Goal: Find specific page/section: Find specific page/section

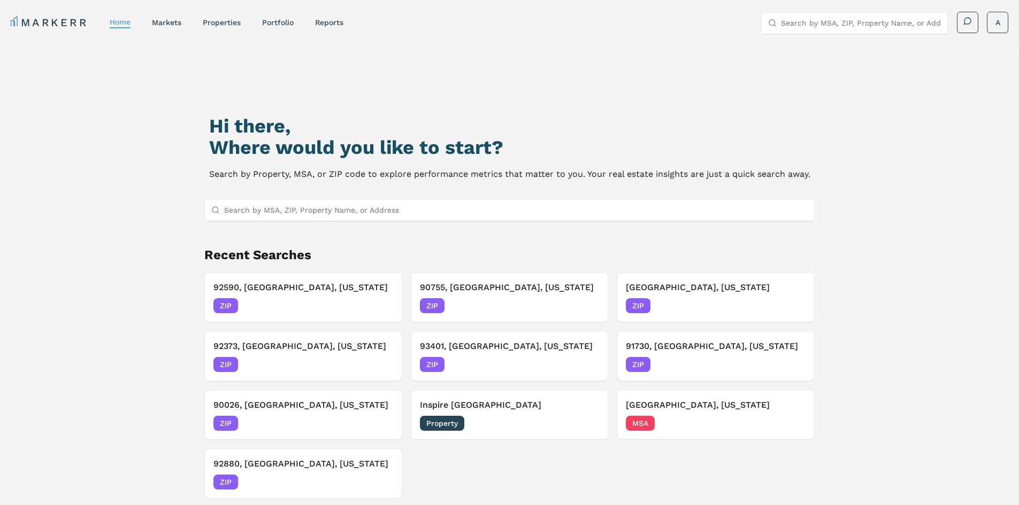
click at [474, 215] on input "Search by MSA, ZIP, Property Name, or Address" at bounding box center [516, 209] width 584 height 21
click at [266, 211] on input "Search by MSA, ZIP, Property Name, or Address" at bounding box center [516, 209] width 584 height 21
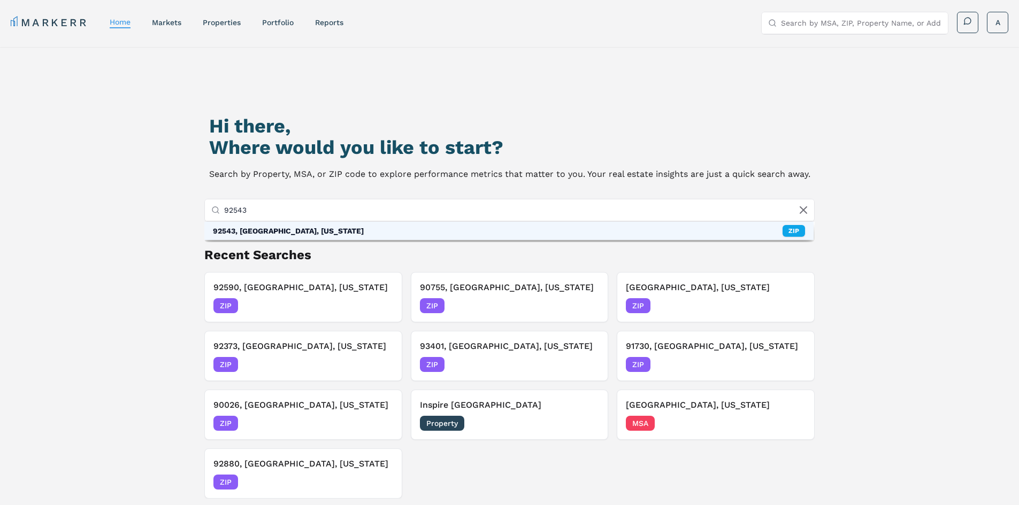
type input "92543"
click at [321, 227] on div "92543, [GEOGRAPHIC_DATA], [US_STATE] ZIP" at bounding box center [509, 231] width 610 height 18
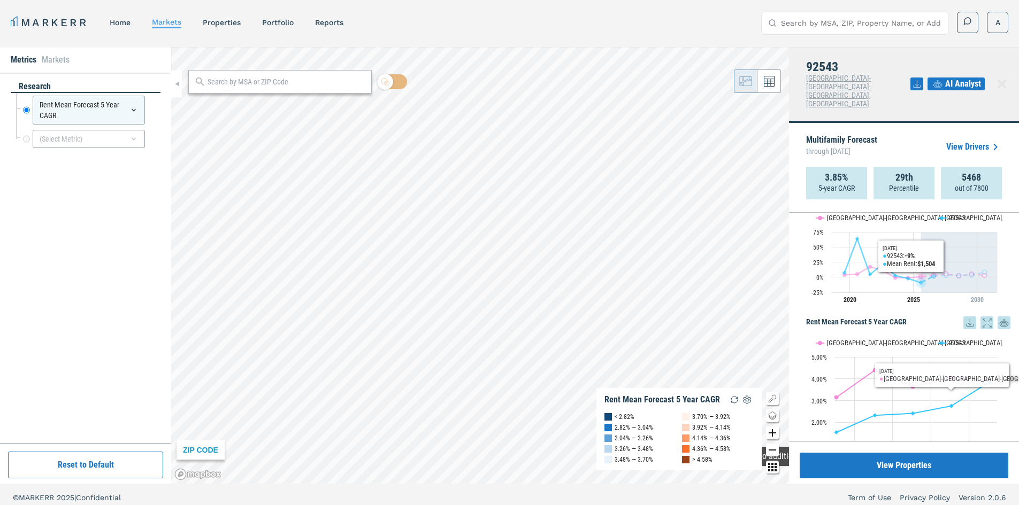
scroll to position [52, 0]
